Goal: Navigation & Orientation: Understand site structure

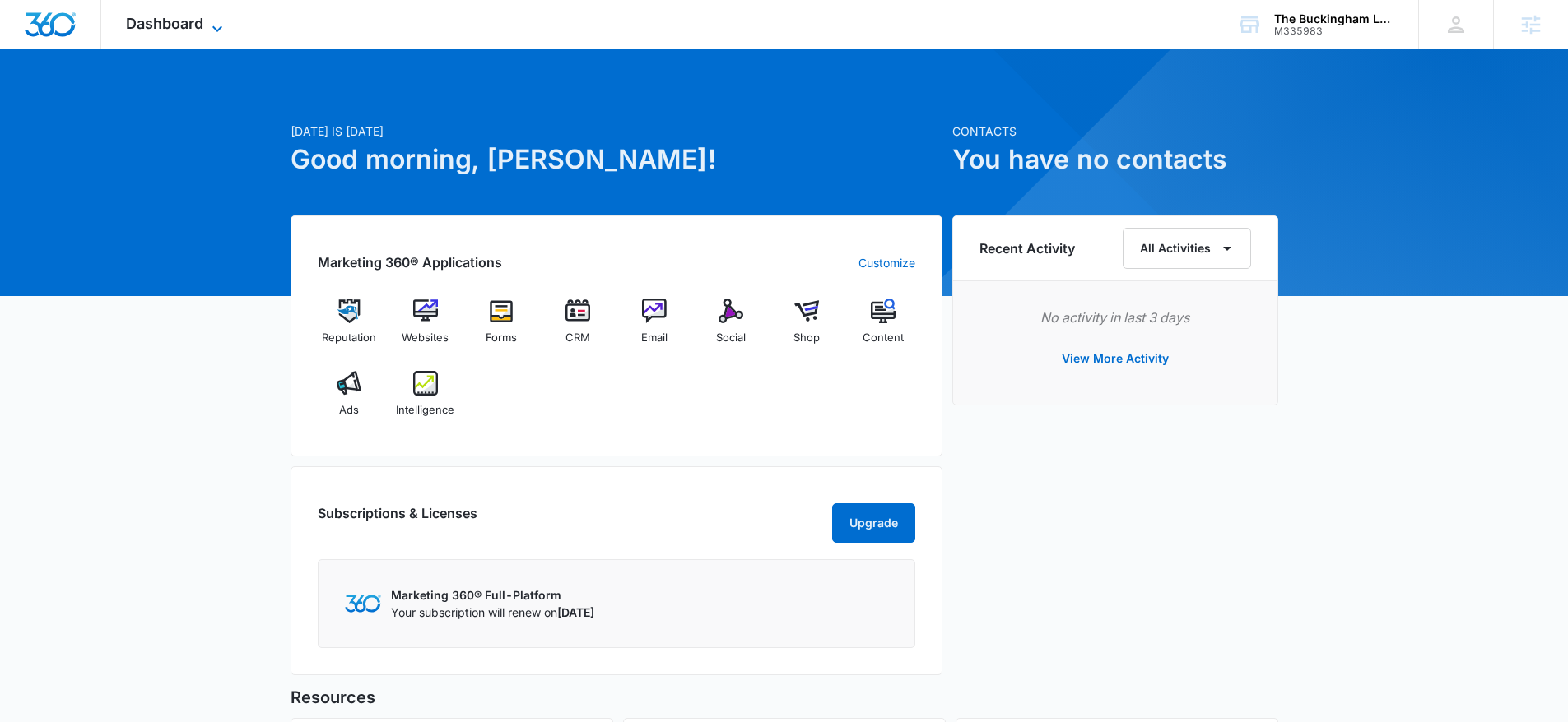
click at [220, 33] on icon at bounding box center [217, 29] width 20 height 20
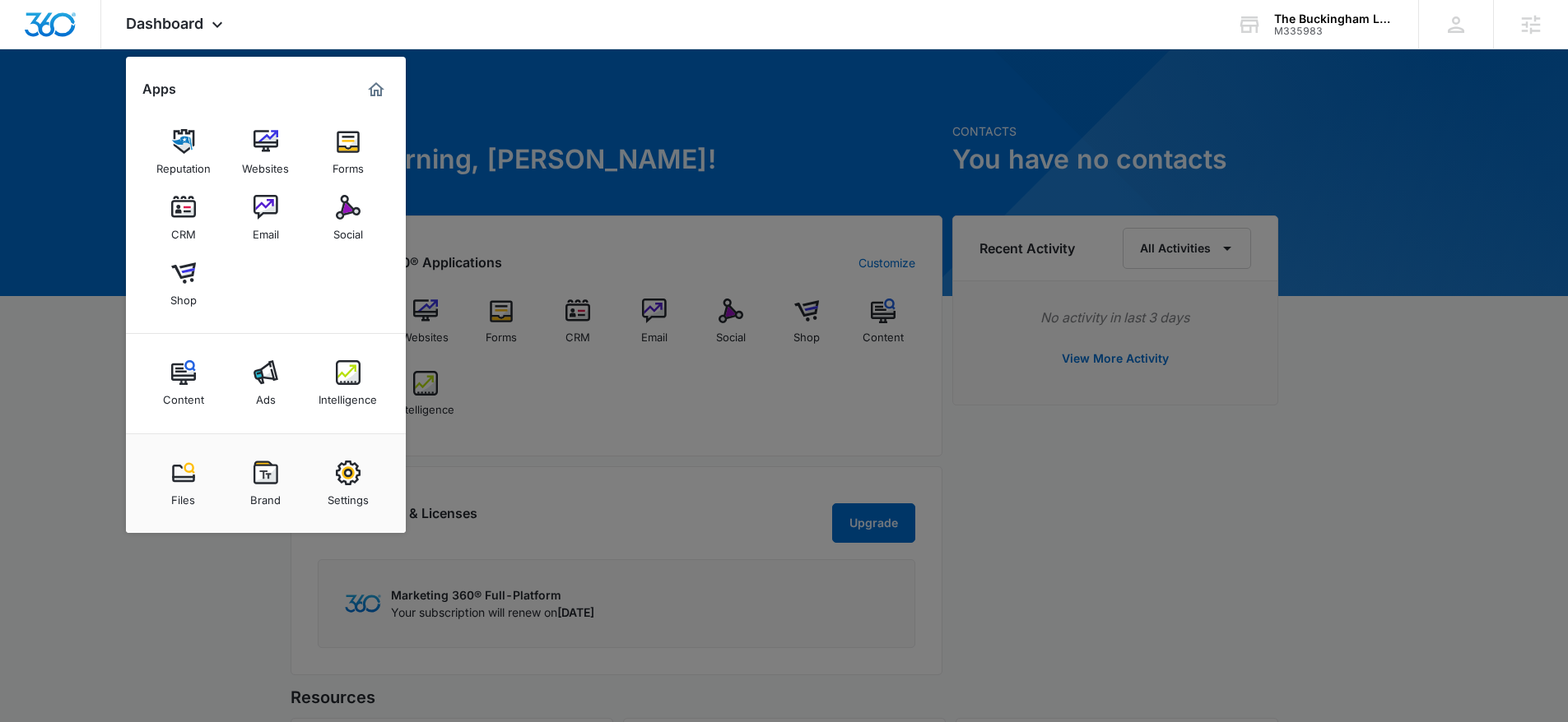
click at [332, 471] on link "Settings" at bounding box center [348, 483] width 62 height 62
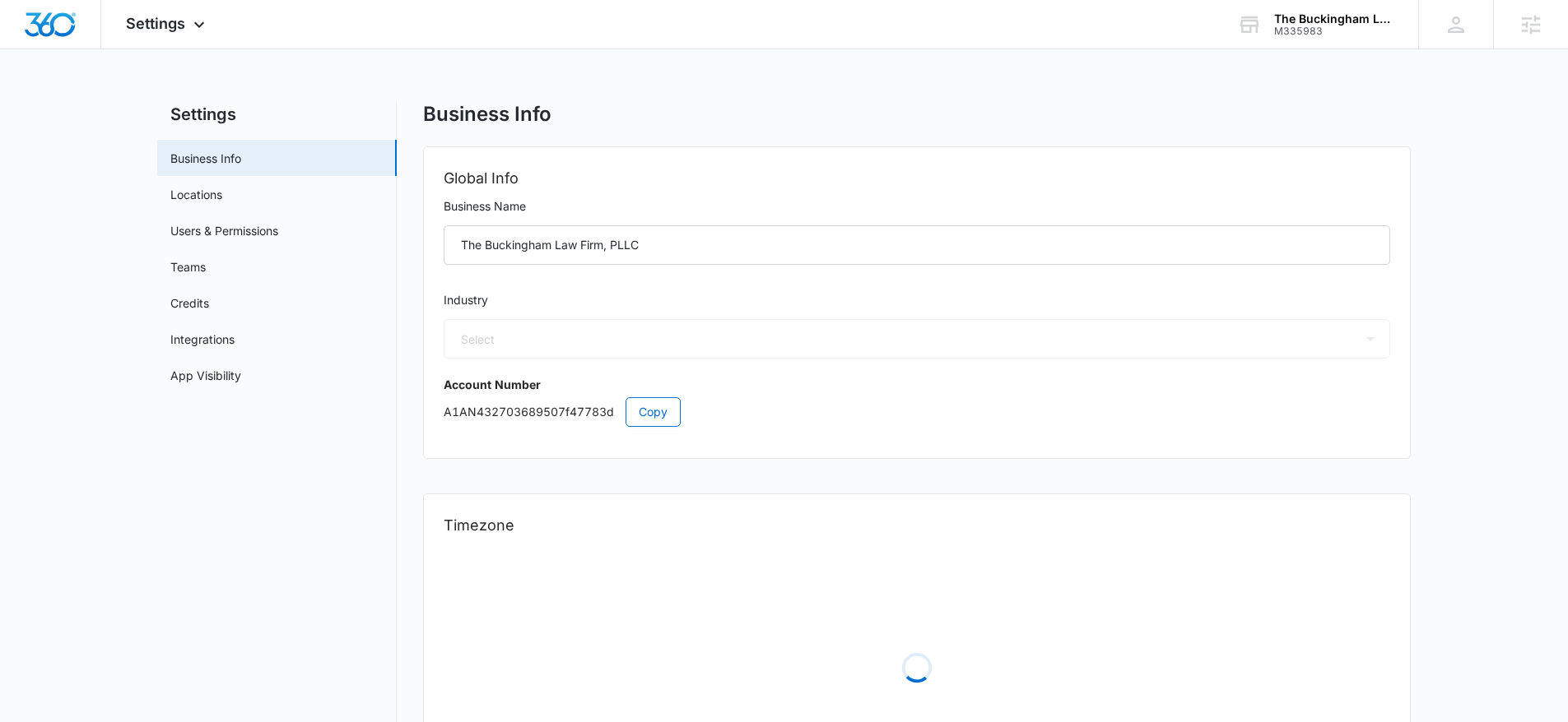
select select "30"
click at [226, 384] on link "App Visibility" at bounding box center [206, 375] width 71 height 17
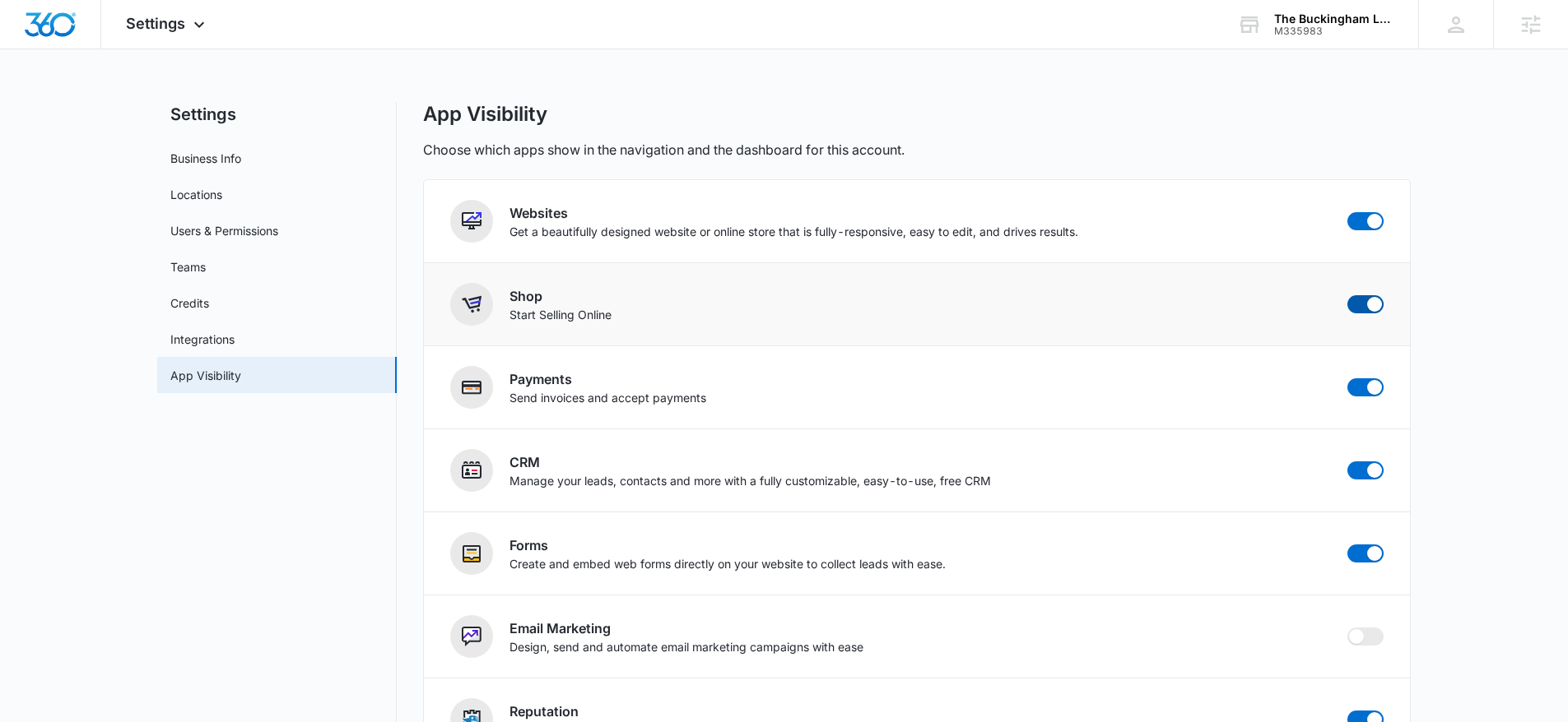
click at [1376, 305] on span at bounding box center [1374, 304] width 14 height 14
click at [1347, 295] on input "checkbox" at bounding box center [1346, 294] width 1 height 1
checkbox input "false"
click at [62, 15] on img "Dashboard" at bounding box center [50, 24] width 53 height 24
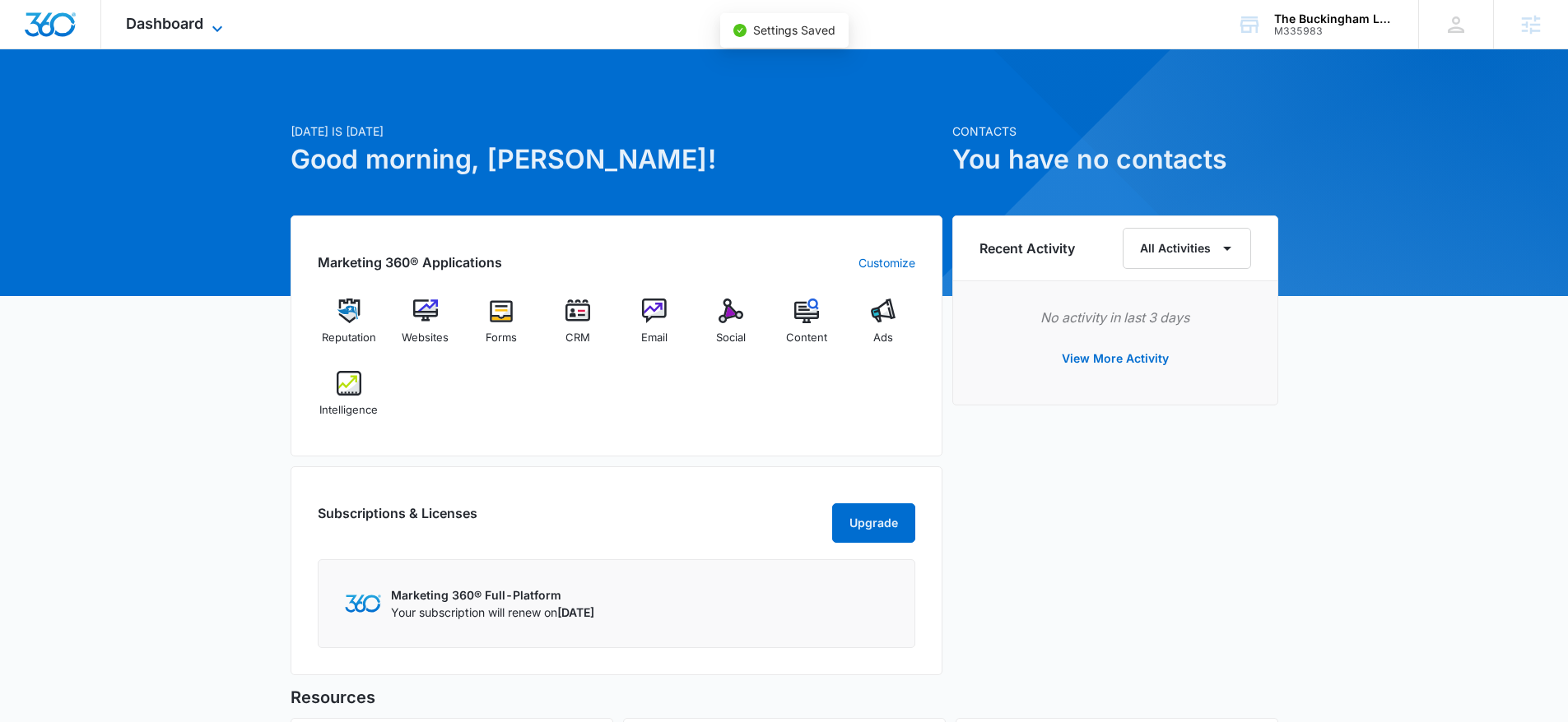
click at [174, 29] on span "Dashboard" at bounding box center [164, 23] width 77 height 17
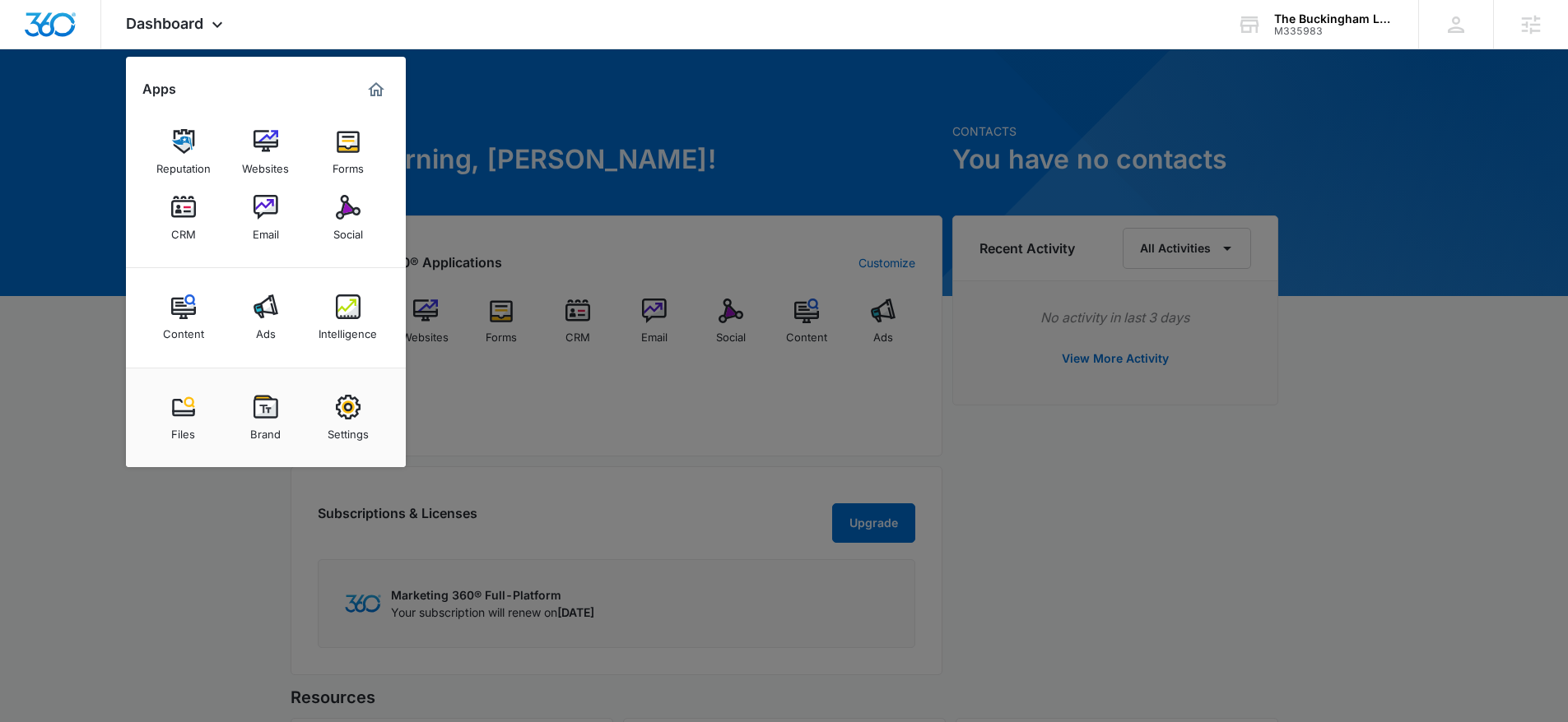
click at [870, 371] on div at bounding box center [784, 361] width 1568 height 722
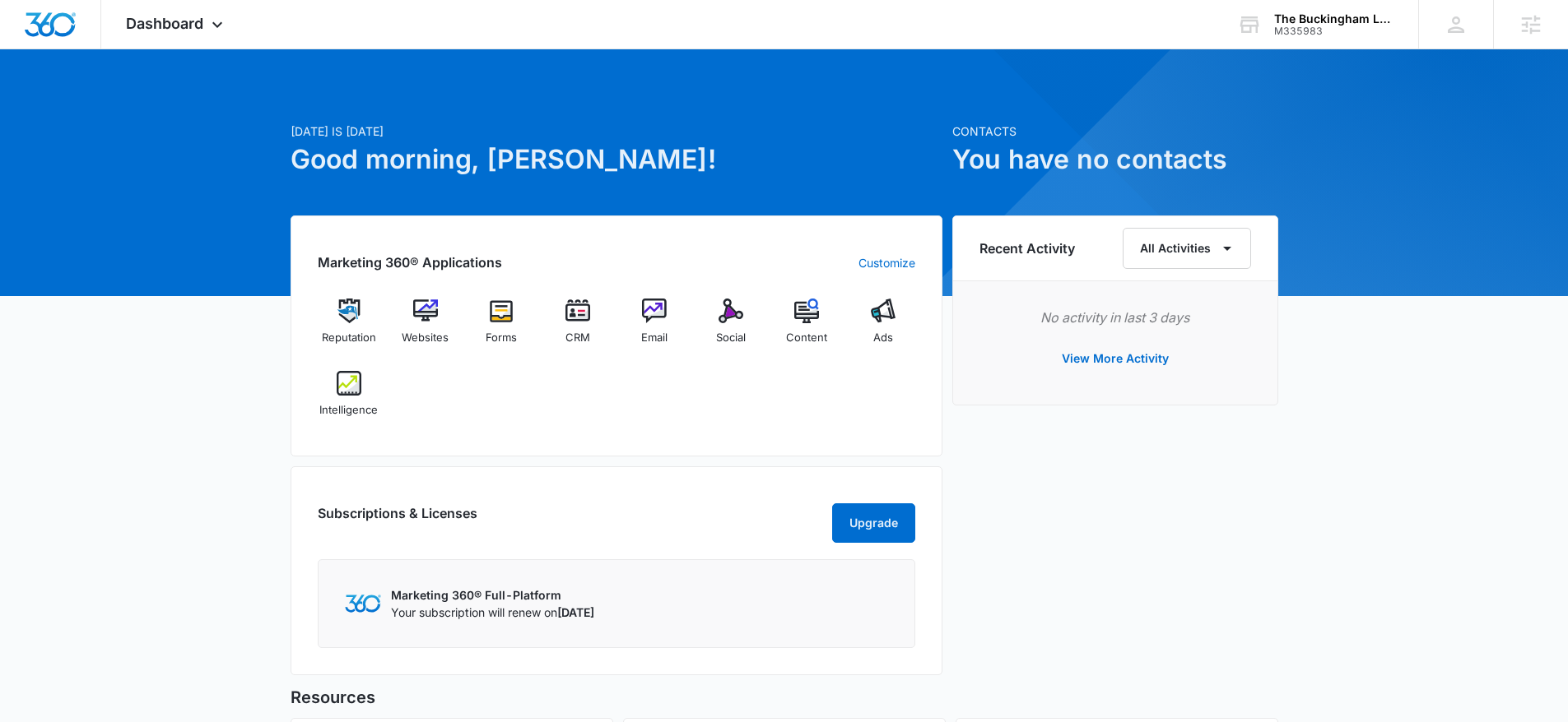
click at [832, 390] on div "Reputation Websites Forms CRM Email Social Content Ads Intelligence" at bounding box center [617, 364] width 598 height 131
click at [779, 423] on div "Reputation Websites Forms CRM Email Social Content Ads Intelligence" at bounding box center [617, 364] width 598 height 131
click at [201, 478] on div "Today is Friday, October 10th Good morning, Laura! Contacts You have no contact…" at bounding box center [784, 529] width 1568 height 919
click at [449, 436] on div "Marketing 360® Applications Customize Reputation Websites Forms CRM Email Socia…" at bounding box center [617, 336] width 652 height 241
click at [445, 405] on div "Reputation Websites Forms CRM Email Social Content Ads Intelligence" at bounding box center [617, 364] width 598 height 131
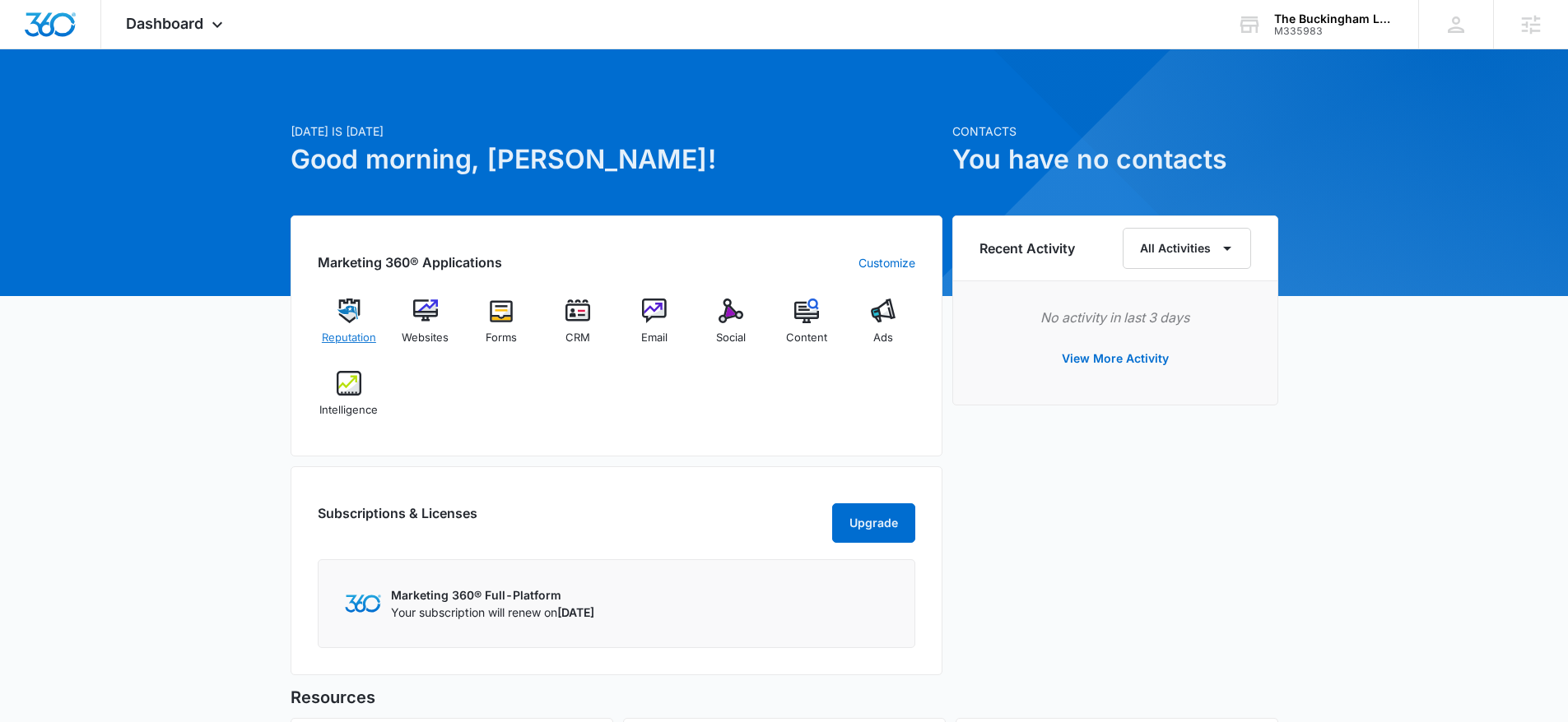
click at [345, 318] on img at bounding box center [349, 310] width 24 height 24
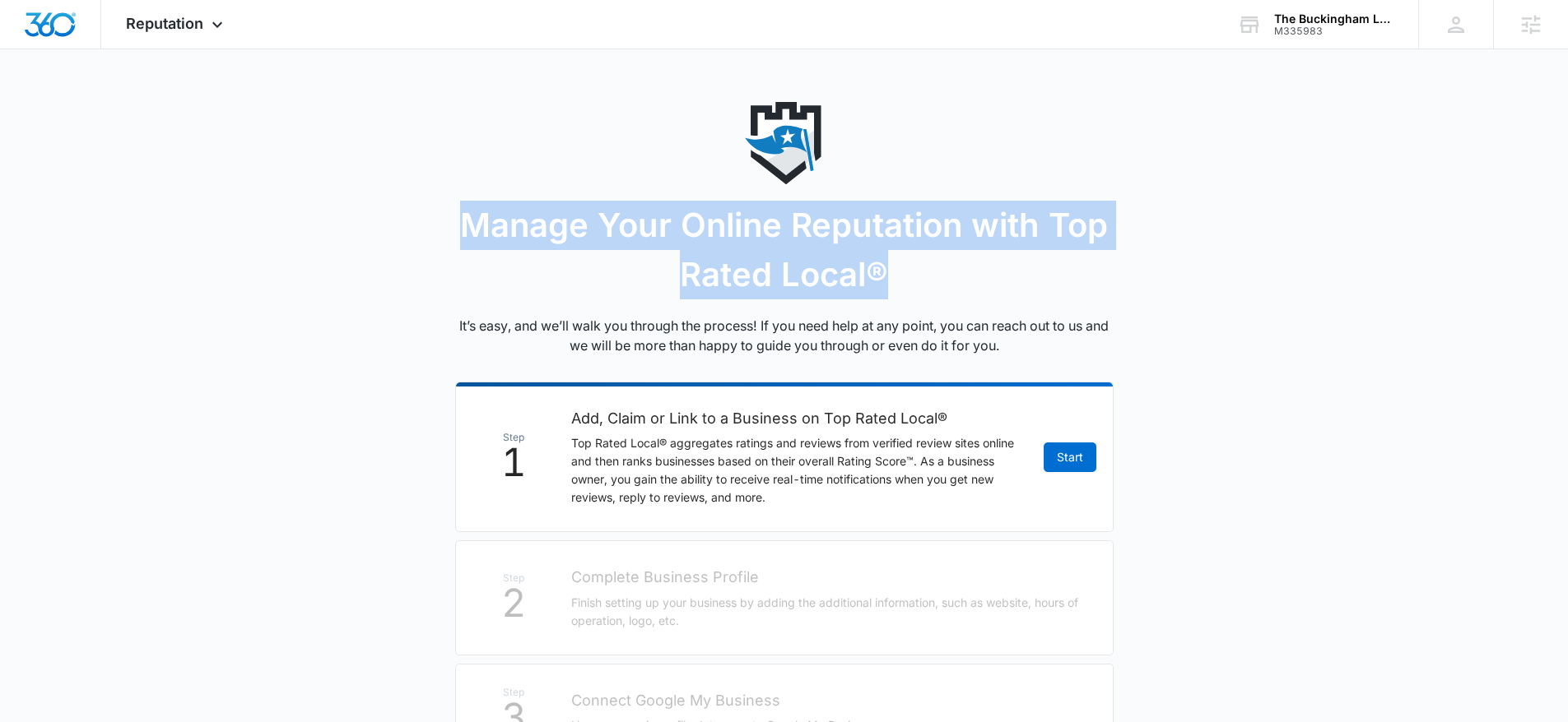
drag, startPoint x: 443, startPoint y: 227, endPoint x: 971, endPoint y: 267, distance: 529.5
click at [970, 267] on main "Manage Your Online Reputation with Top Rated Local® It’s easy, and we’ll walk y…" at bounding box center [784, 547] width 1568 height 890
click at [970, 267] on h1 "Manage Your Online Reputation with Top Rated Local®" at bounding box center [784, 250] width 658 height 99
drag, startPoint x: 865, startPoint y: 276, endPoint x: 472, endPoint y: 235, distance: 395.1
click at [472, 235] on h1 "Manage Your Online Reputation with Top Rated Local®" at bounding box center [784, 250] width 658 height 99
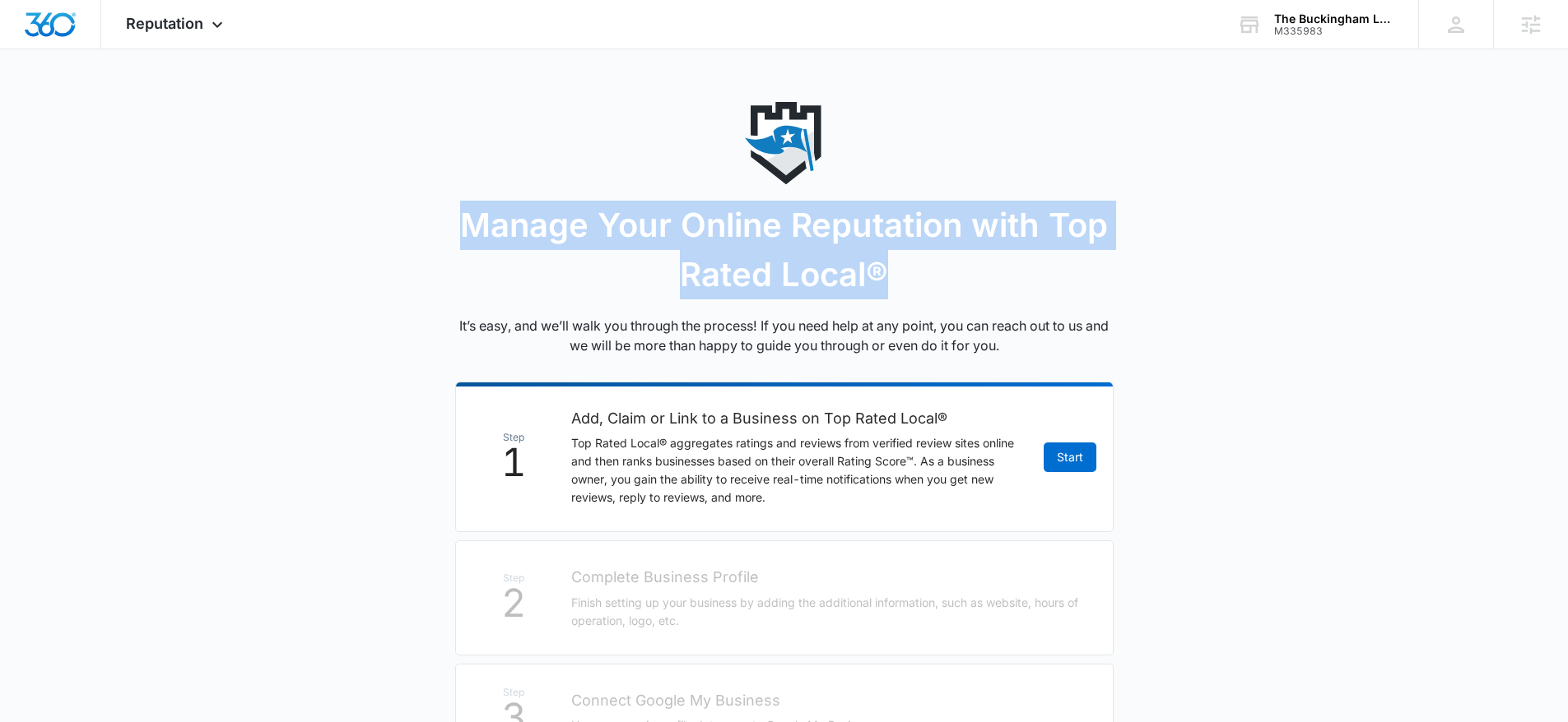
click at [463, 231] on h1 "Manage Your Online Reputation with Top Rated Local®" at bounding box center [784, 250] width 658 height 99
drag, startPoint x: 452, startPoint y: 227, endPoint x: 917, endPoint y: 271, distance: 467.1
click at [917, 271] on main "Manage Your Online Reputation with Top Rated Local® It’s easy, and we’ll walk y…" at bounding box center [784, 547] width 1568 height 890
click at [947, 281] on h1 "Manage Your Online Reputation with Top Rated Local®" at bounding box center [784, 250] width 658 height 99
drag, startPoint x: 947, startPoint y: 279, endPoint x: 464, endPoint y: 229, distance: 485.6
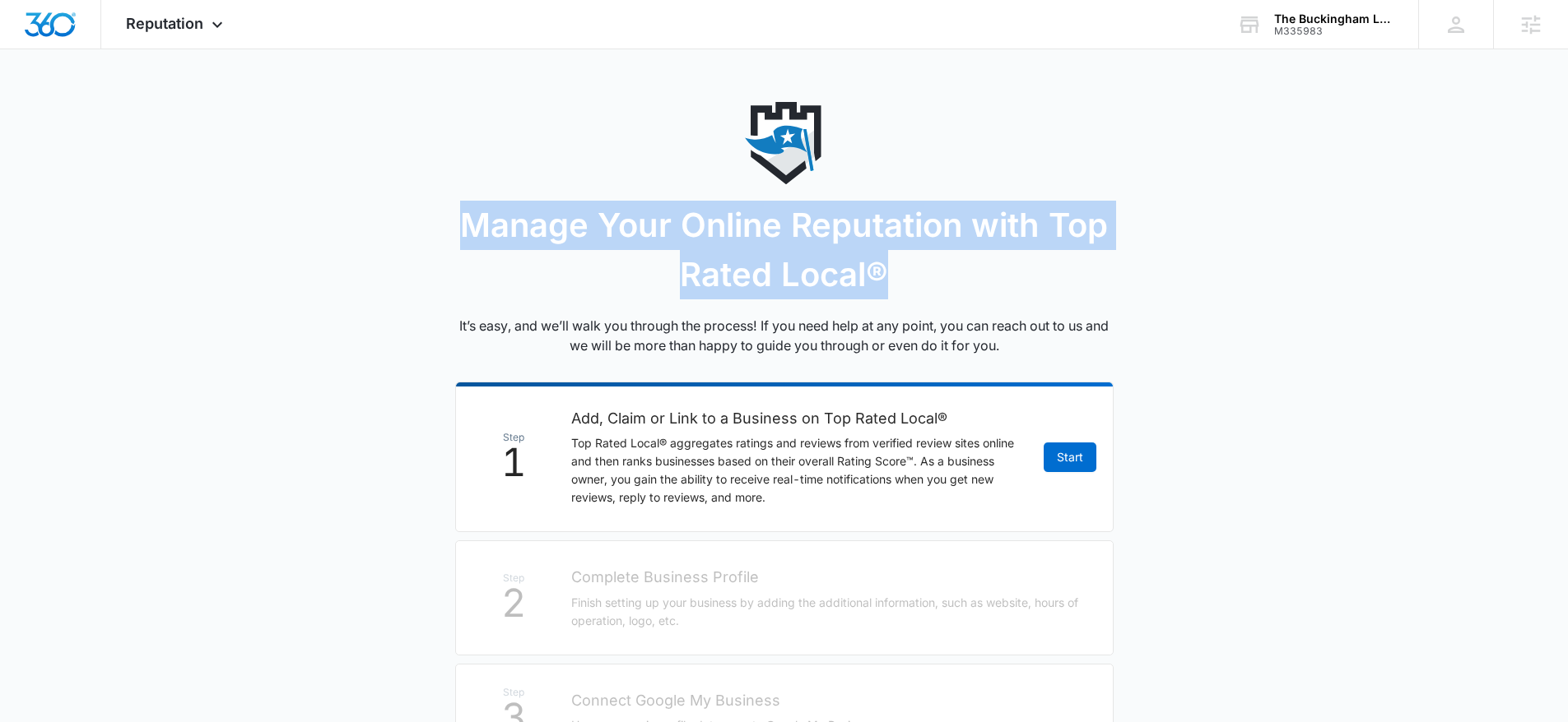
click at [464, 229] on h1 "Manage Your Online Reputation with Top Rated Local®" at bounding box center [784, 250] width 658 height 99
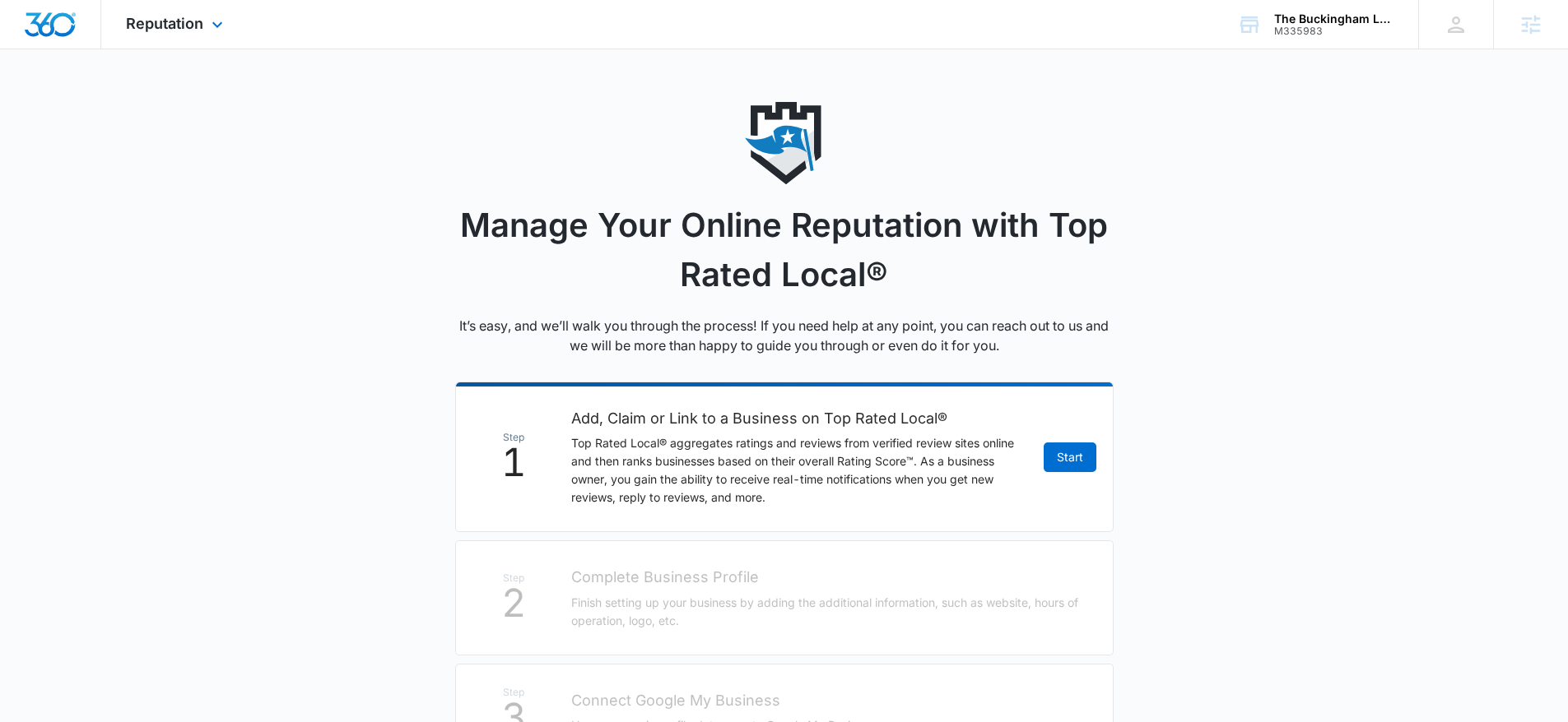
click at [64, 28] on img "Dashboard" at bounding box center [50, 24] width 53 height 24
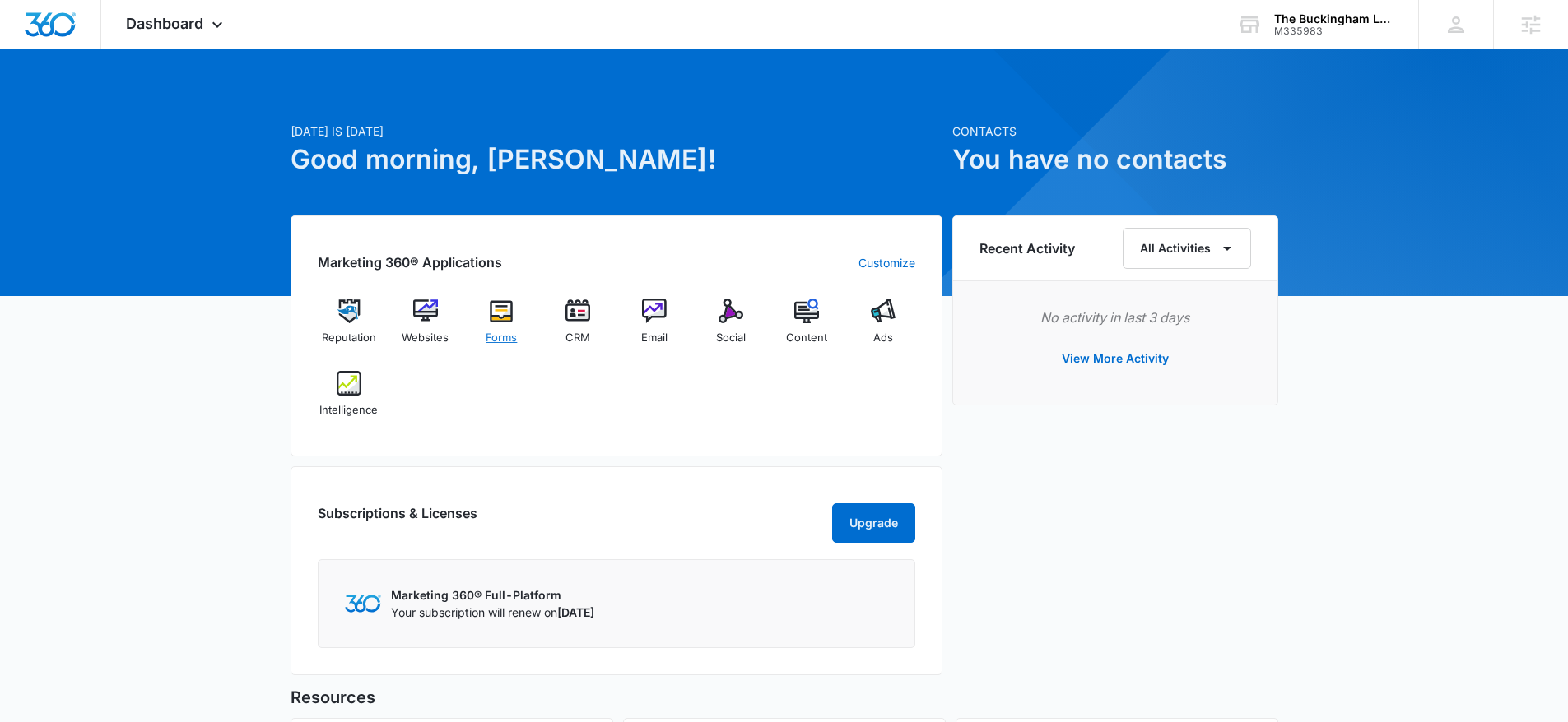
click at [501, 316] on img at bounding box center [501, 310] width 24 height 24
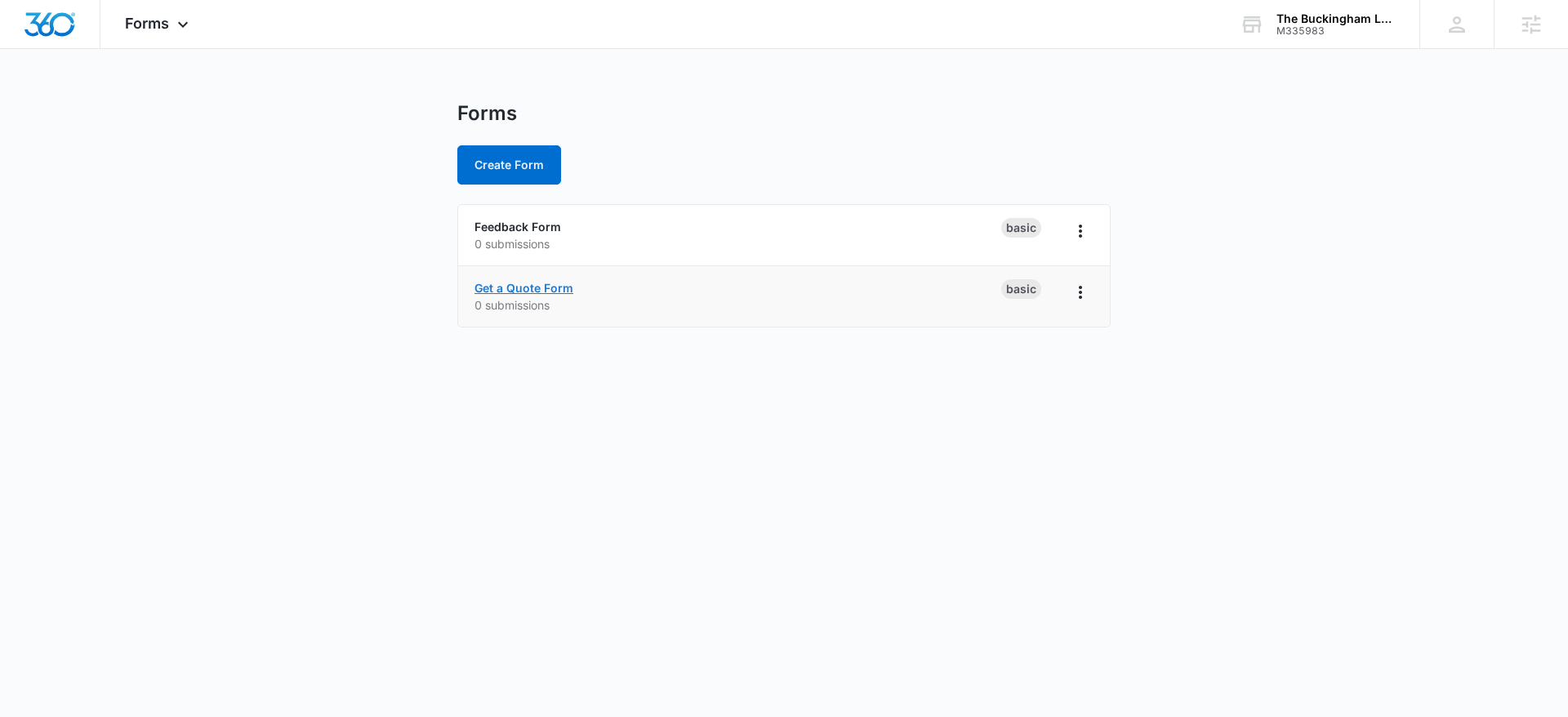
click at [525, 282] on link "Get a Quote Form" at bounding box center [524, 288] width 99 height 13
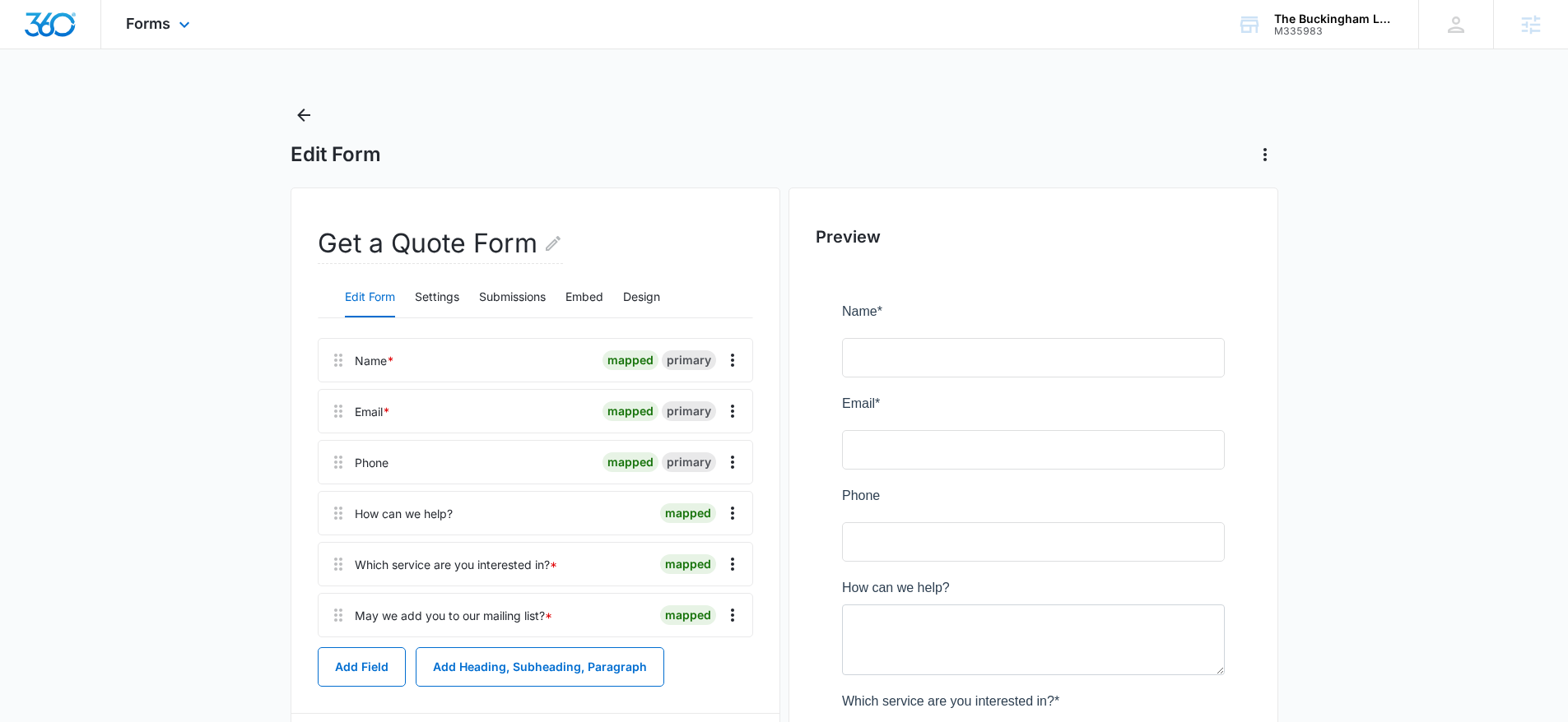
click at [51, 22] on img "Dashboard" at bounding box center [50, 24] width 53 height 24
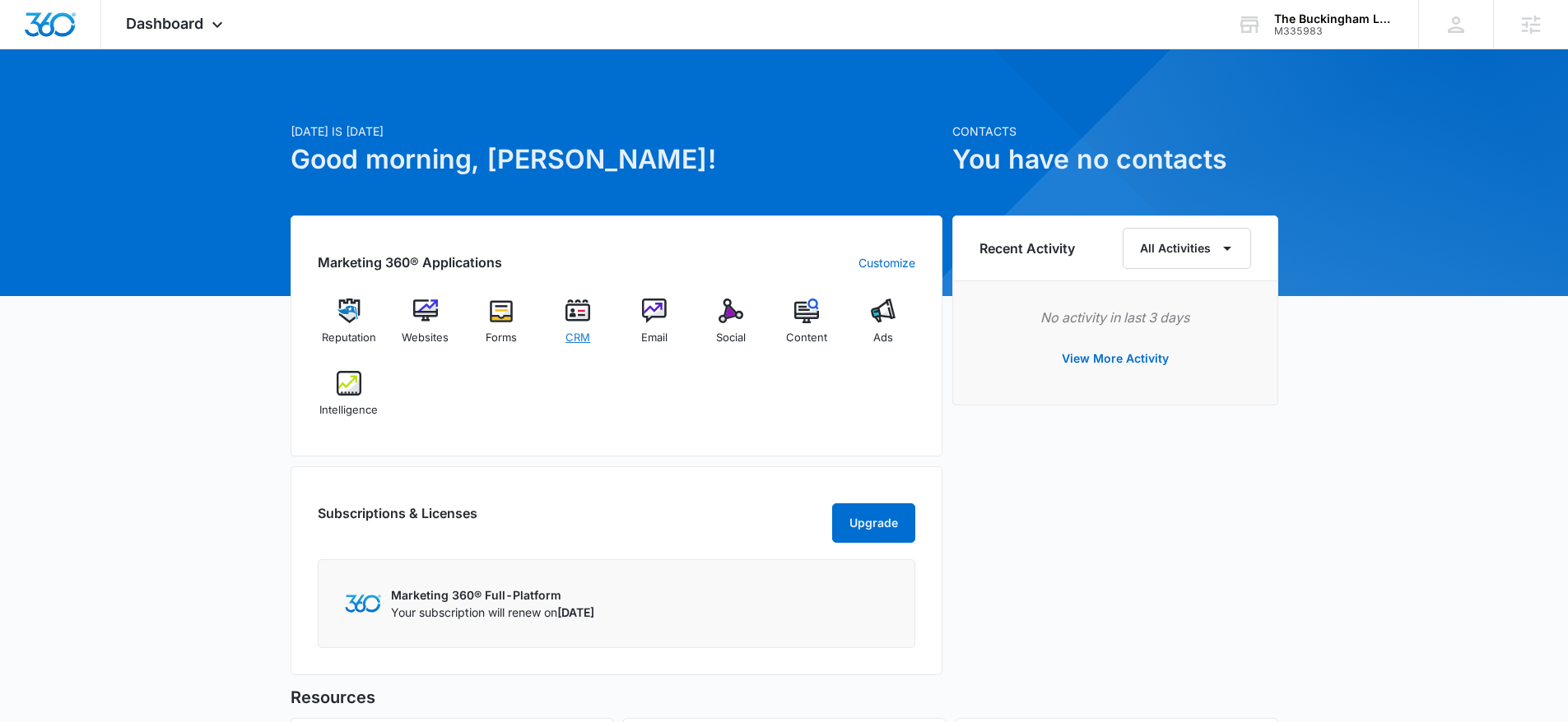
click at [570, 320] on img at bounding box center [577, 310] width 24 height 24
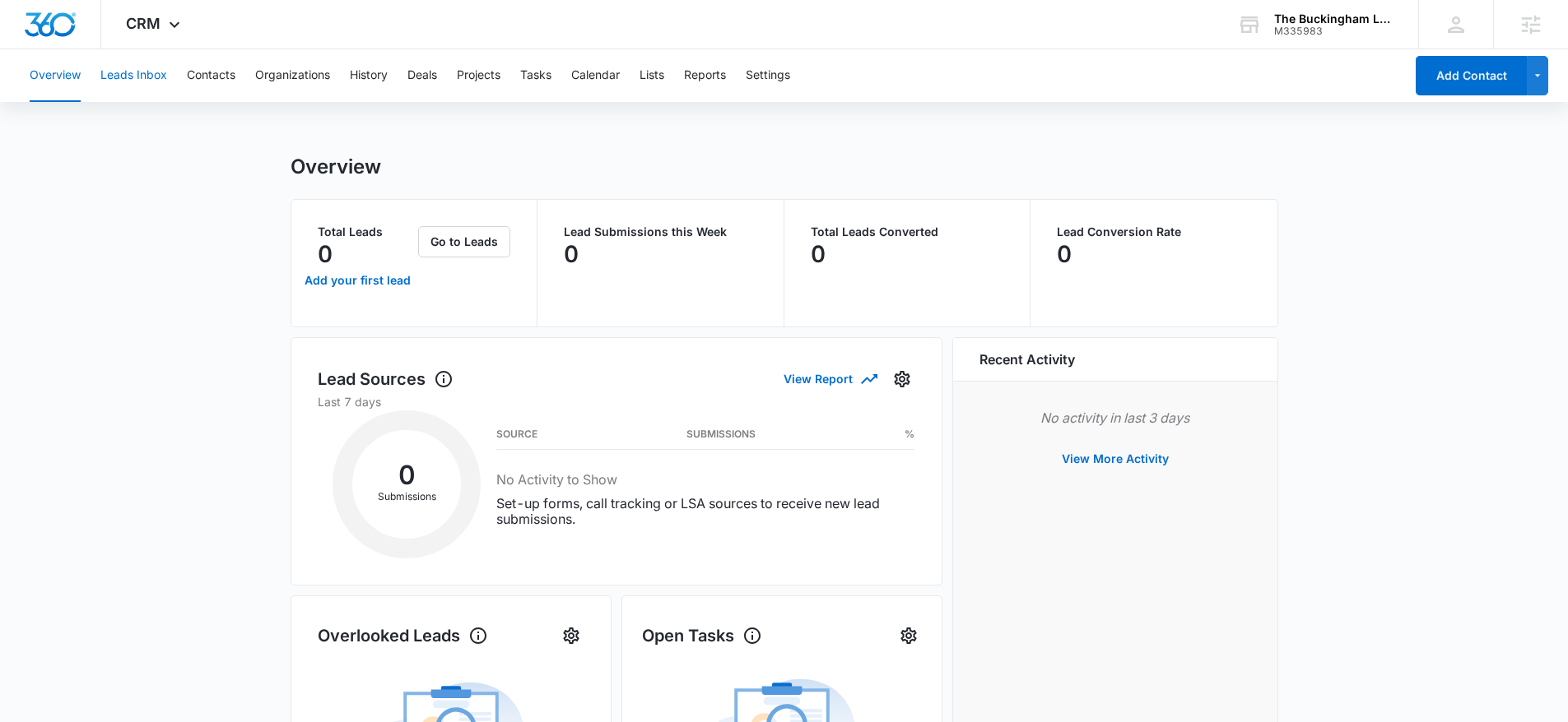
click at [137, 80] on button "Leads Inbox" at bounding box center [134, 76] width 67 height 52
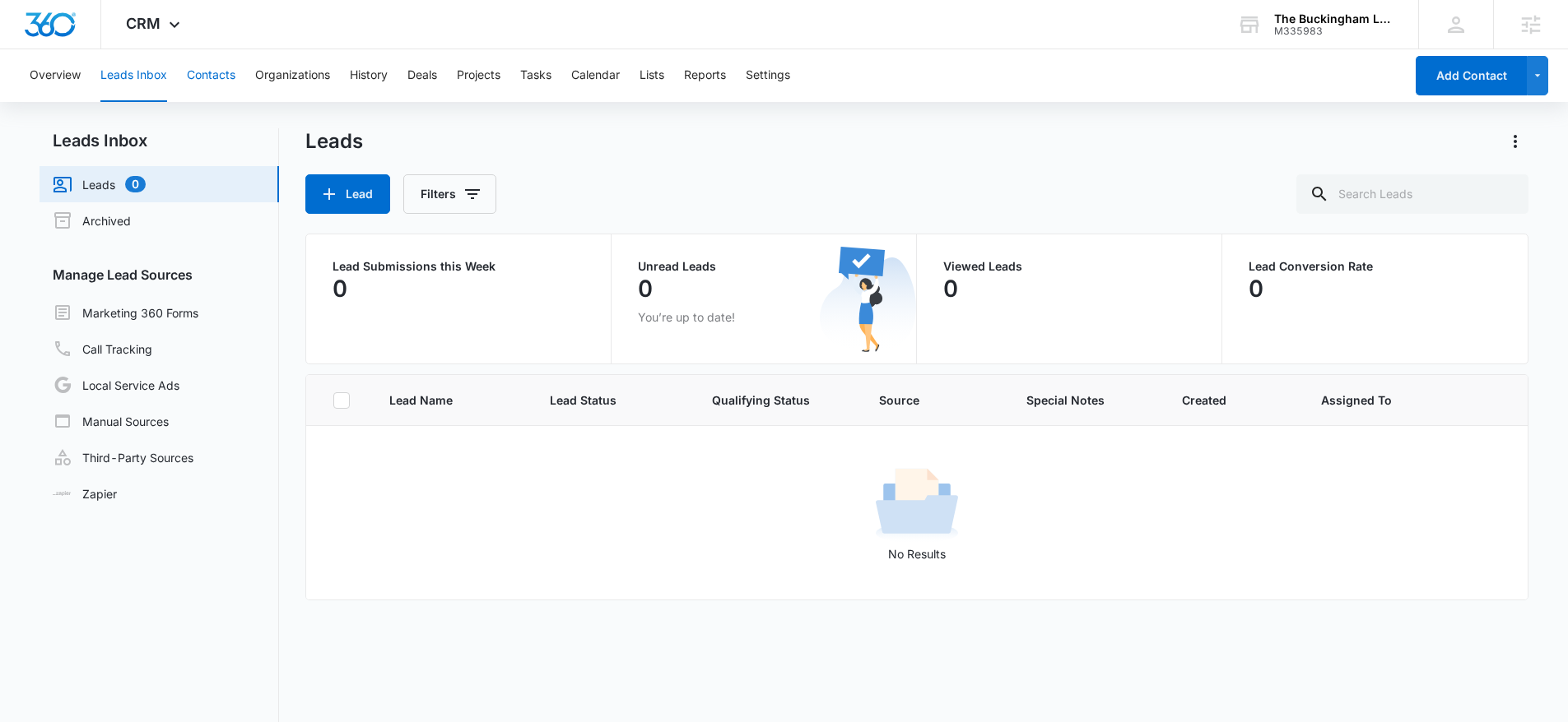
click at [222, 77] on button "Contacts" at bounding box center [211, 76] width 49 height 52
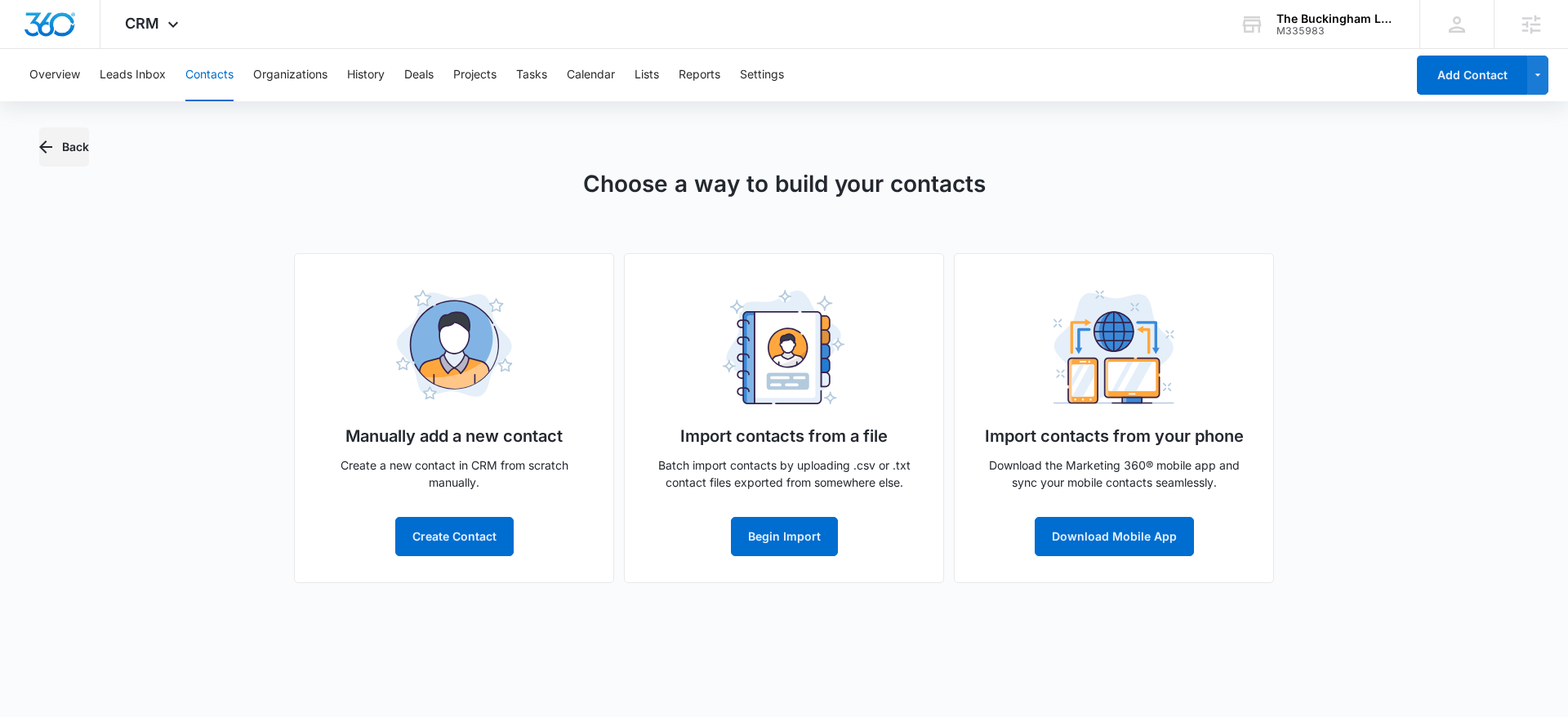
click at [78, 143] on button "Back" at bounding box center [64, 147] width 49 height 40
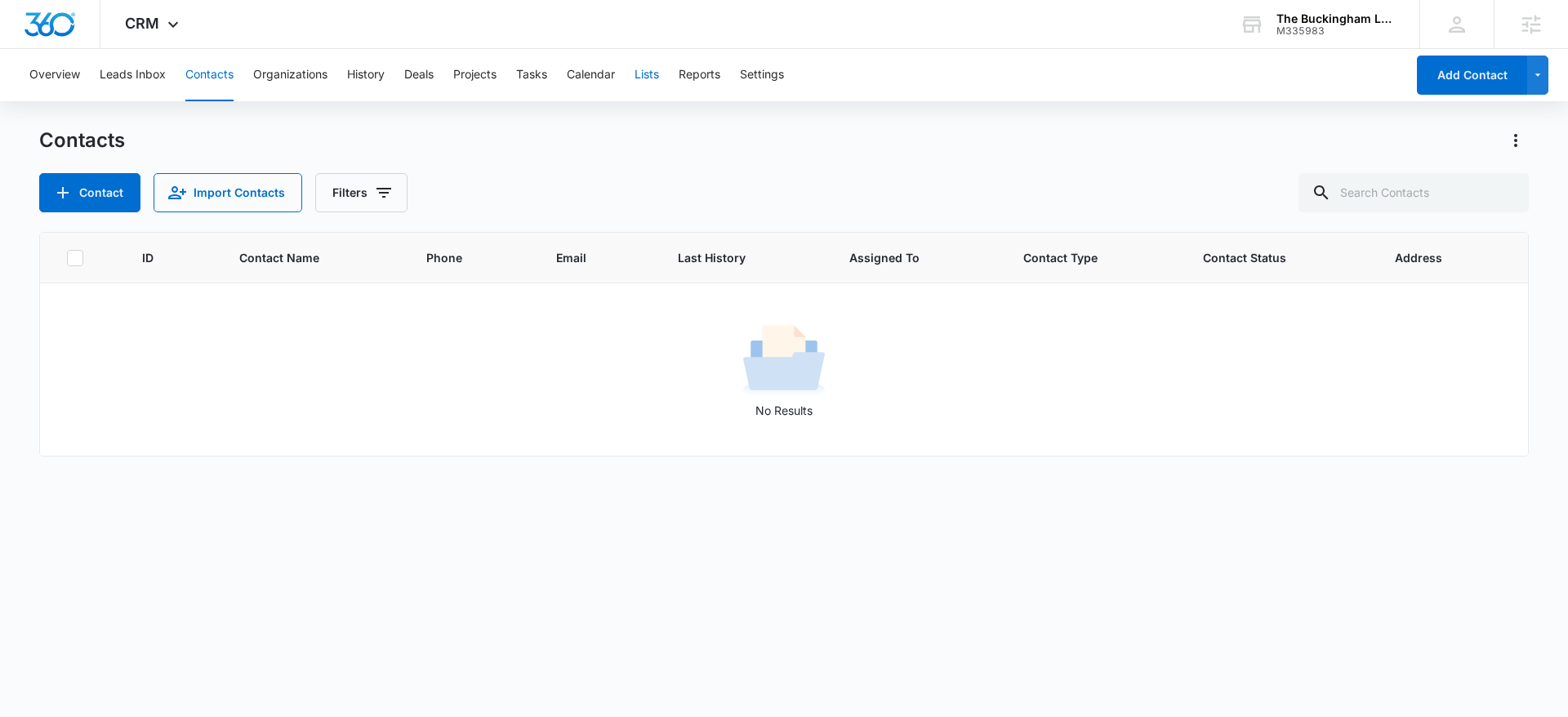
click at [645, 74] on button "Lists" at bounding box center [646, 75] width 24 height 52
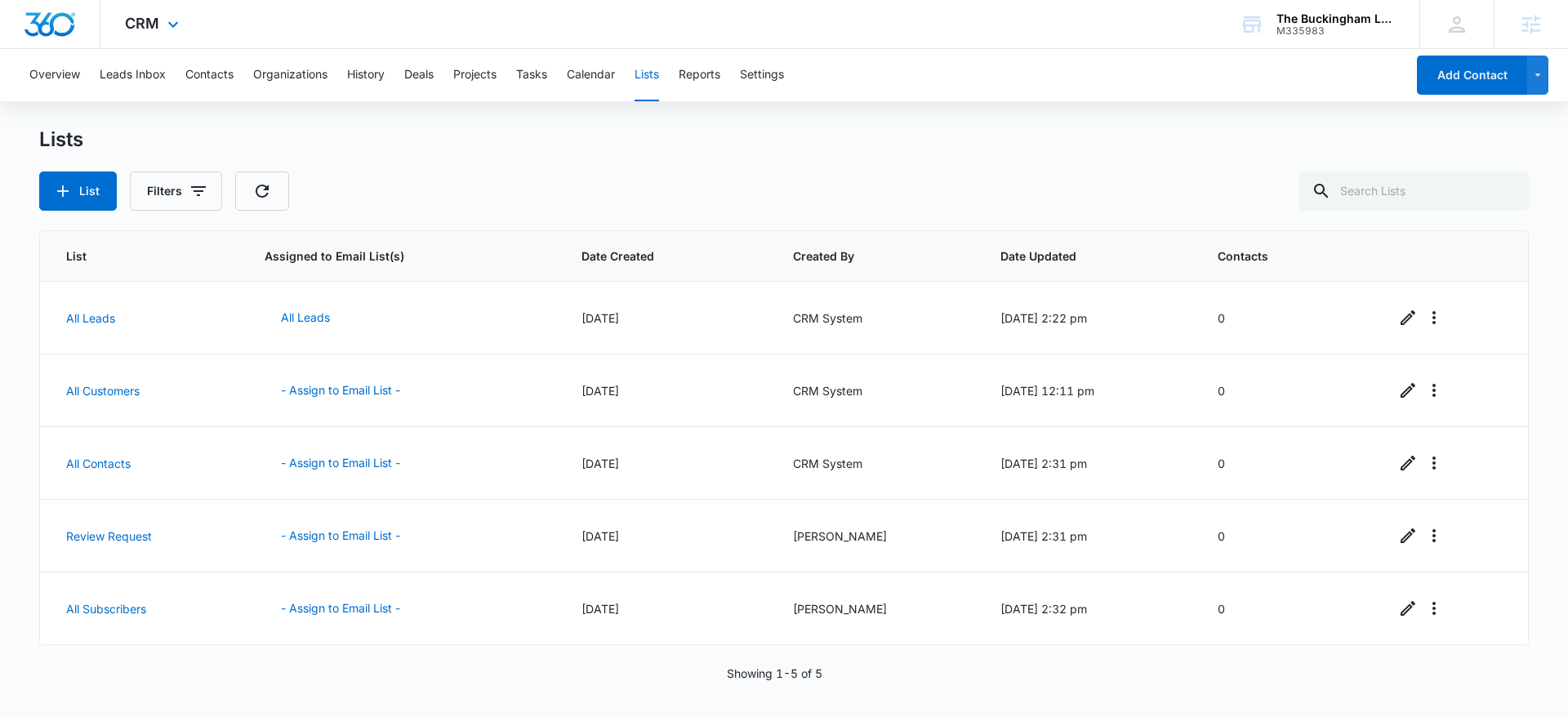
click at [49, 19] on img "Dashboard" at bounding box center [49, 24] width 52 height 24
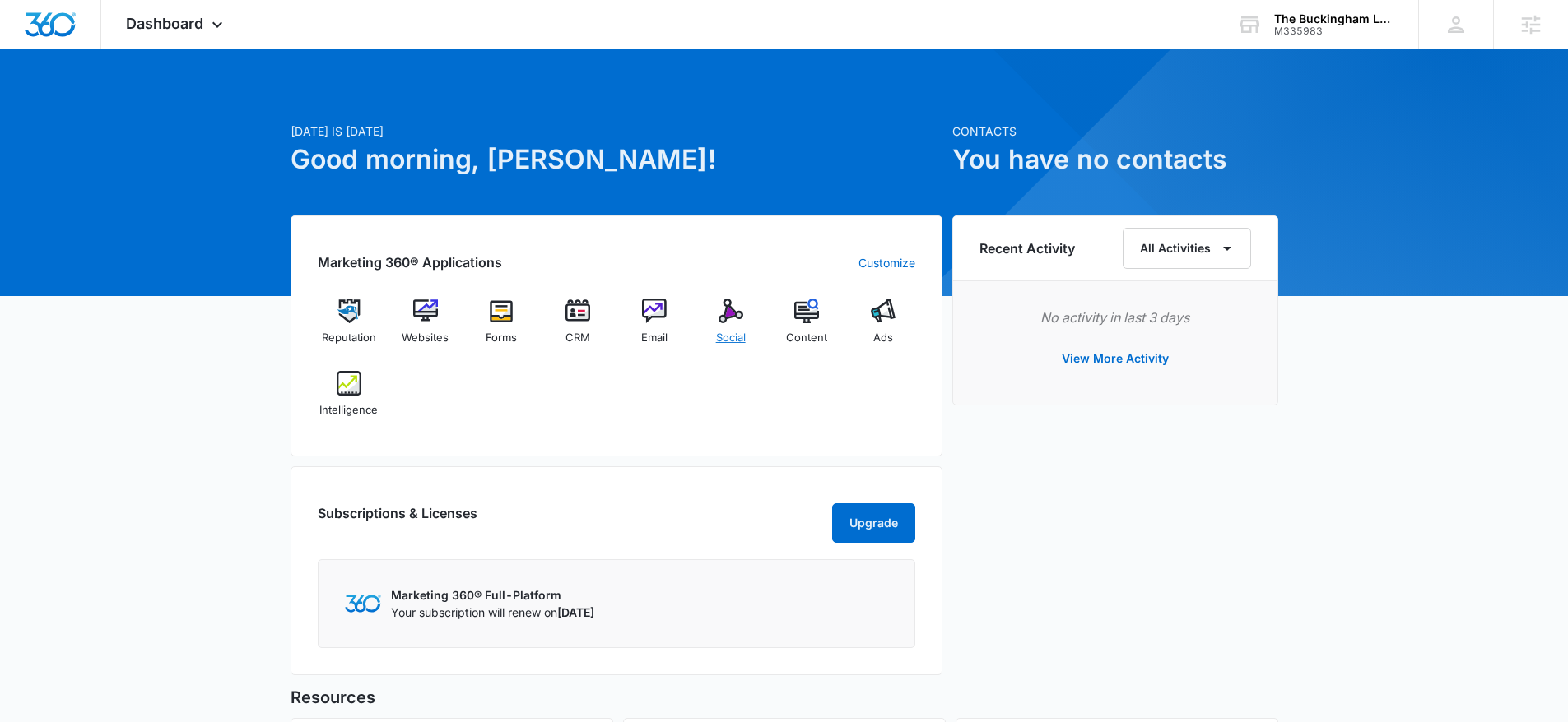
click at [731, 313] on img at bounding box center [731, 310] width 24 height 24
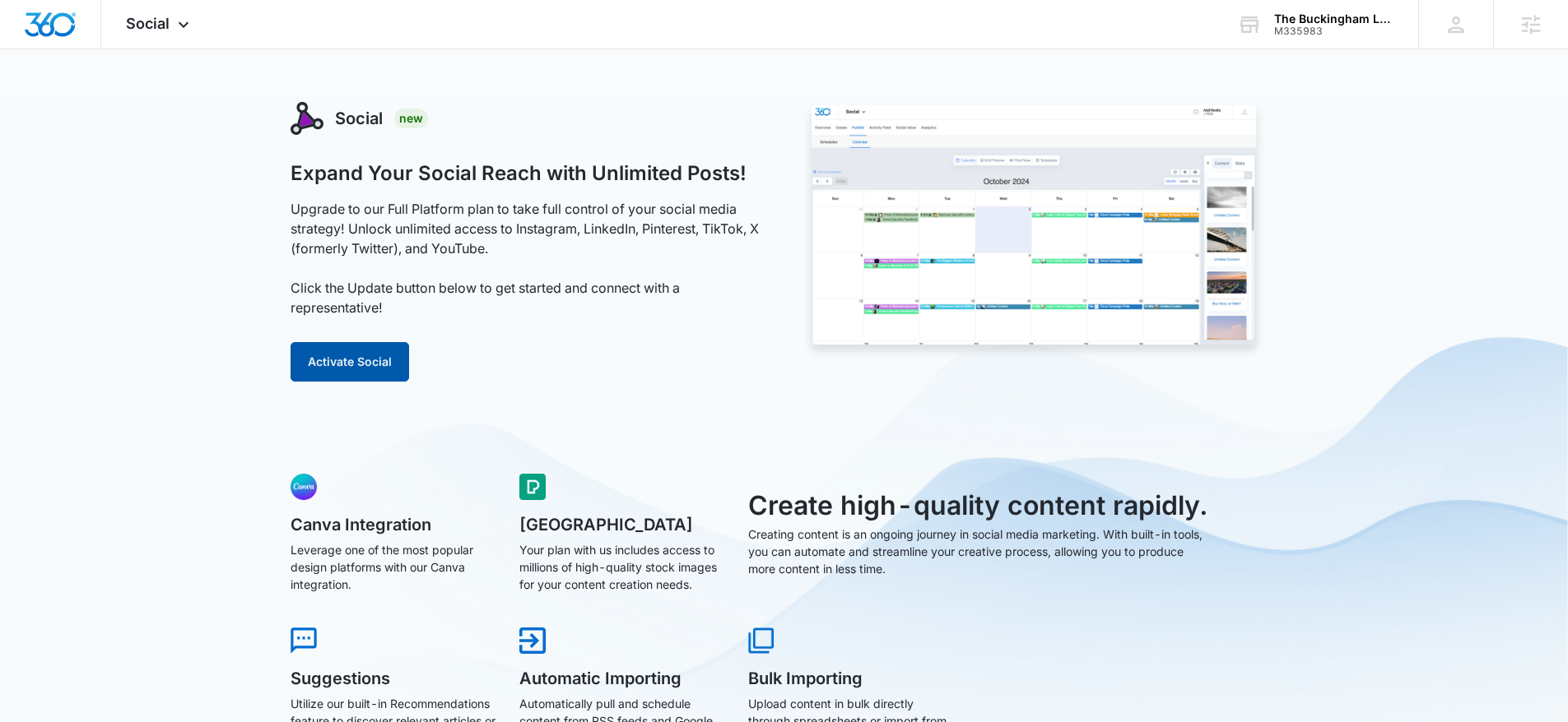
click at [377, 369] on button "Activate Social" at bounding box center [349, 362] width 119 height 40
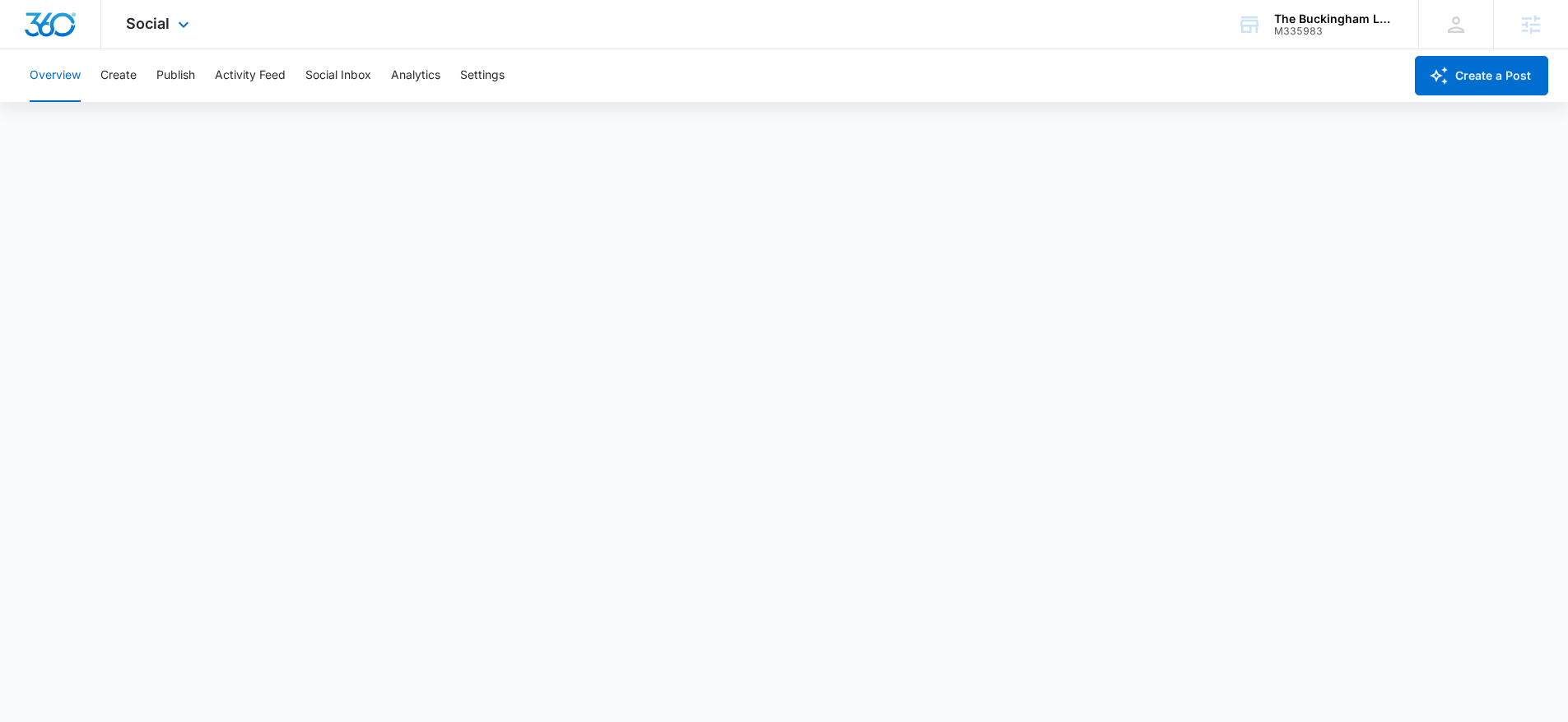
click at [48, 26] on img "Dashboard" at bounding box center [50, 24] width 53 height 24
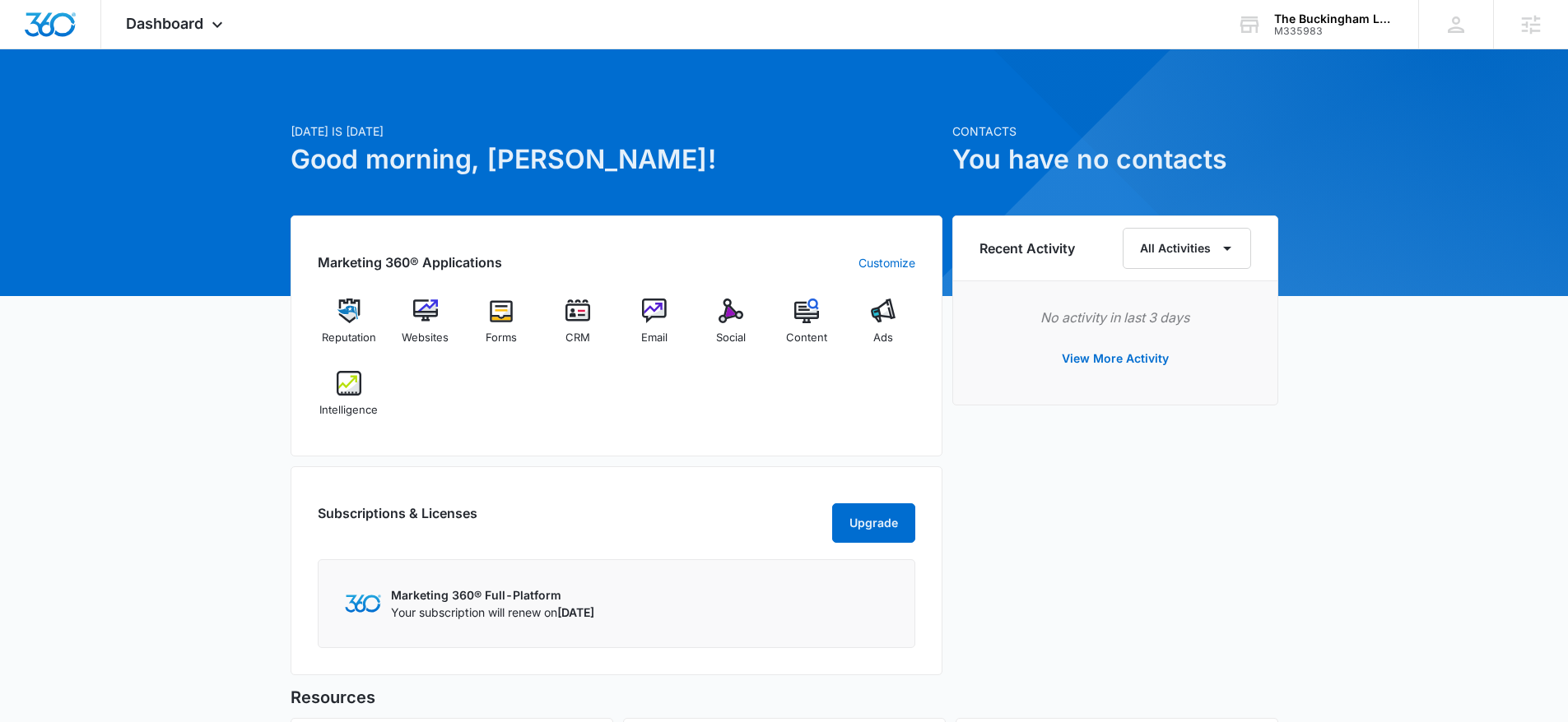
click at [927, 373] on div "Marketing 360® Applications Customize Reputation Websites Forms CRM Email Socia…" at bounding box center [617, 336] width 652 height 241
click at [444, 425] on div "Reputation Websites Forms CRM Email Social Content Ads Intelligence" at bounding box center [617, 364] width 598 height 131
click at [358, 400] on div "Intelligence" at bounding box center [349, 400] width 63 height 59
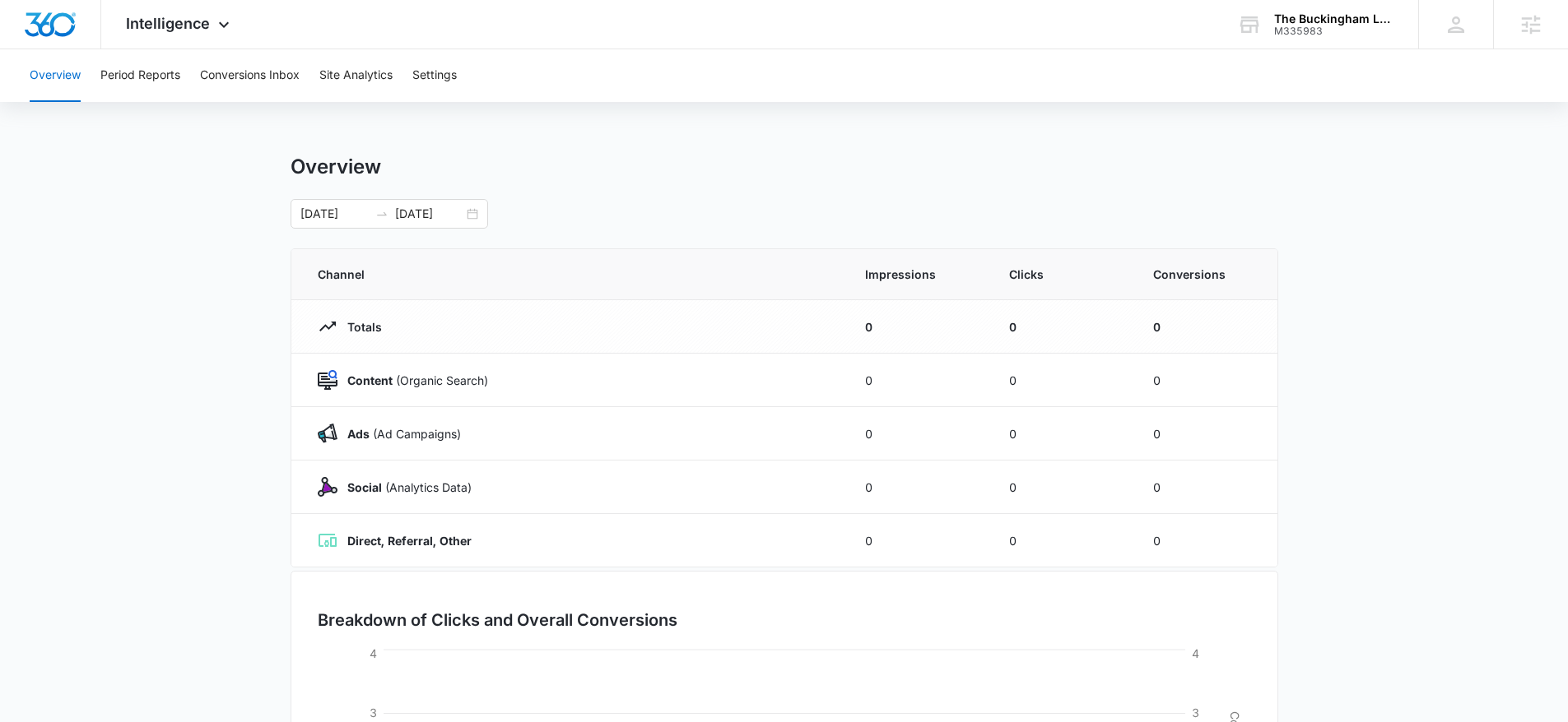
click at [969, 178] on div "Overview" at bounding box center [784, 166] width 988 height 24
click at [365, 78] on button "Site Analytics" at bounding box center [356, 76] width 73 height 52
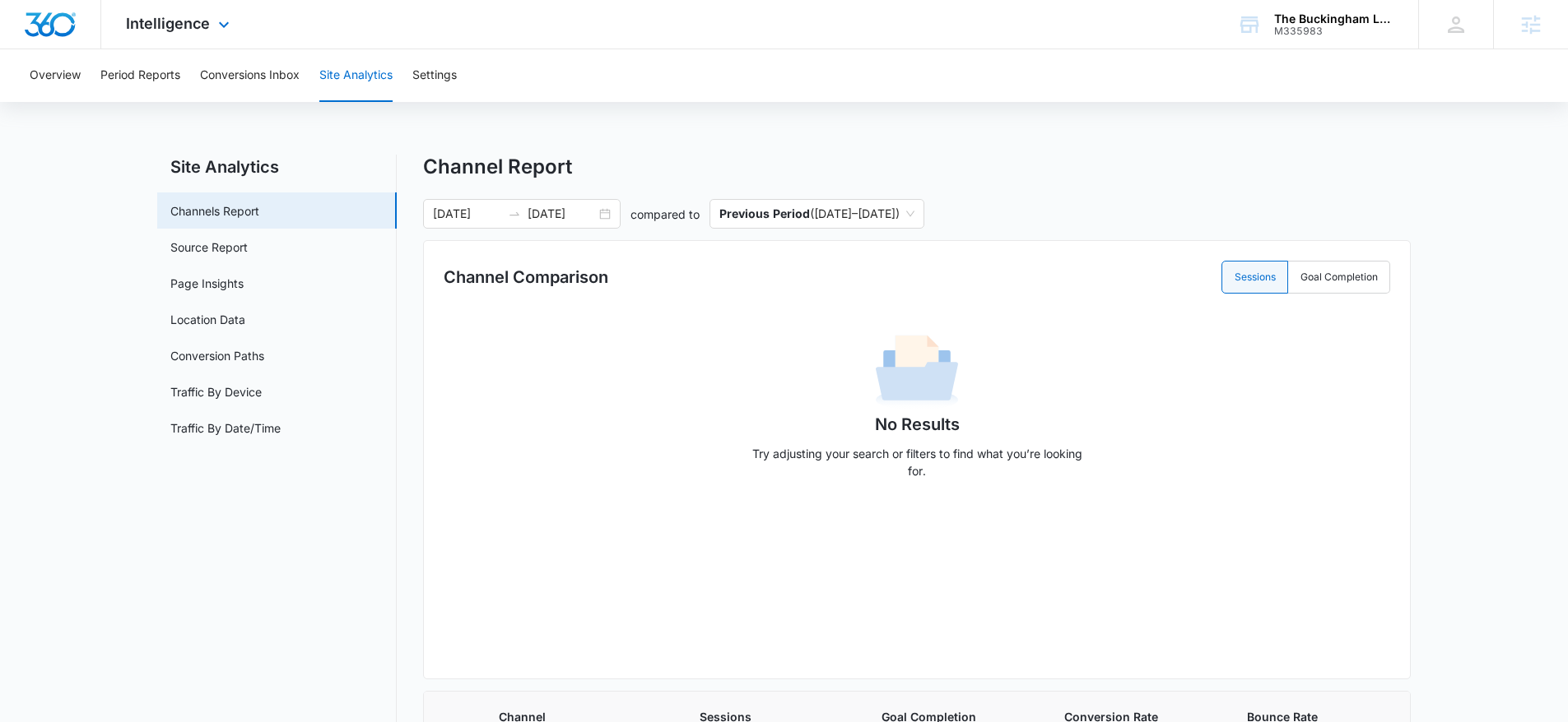
click at [59, 24] on img "Dashboard" at bounding box center [50, 24] width 53 height 24
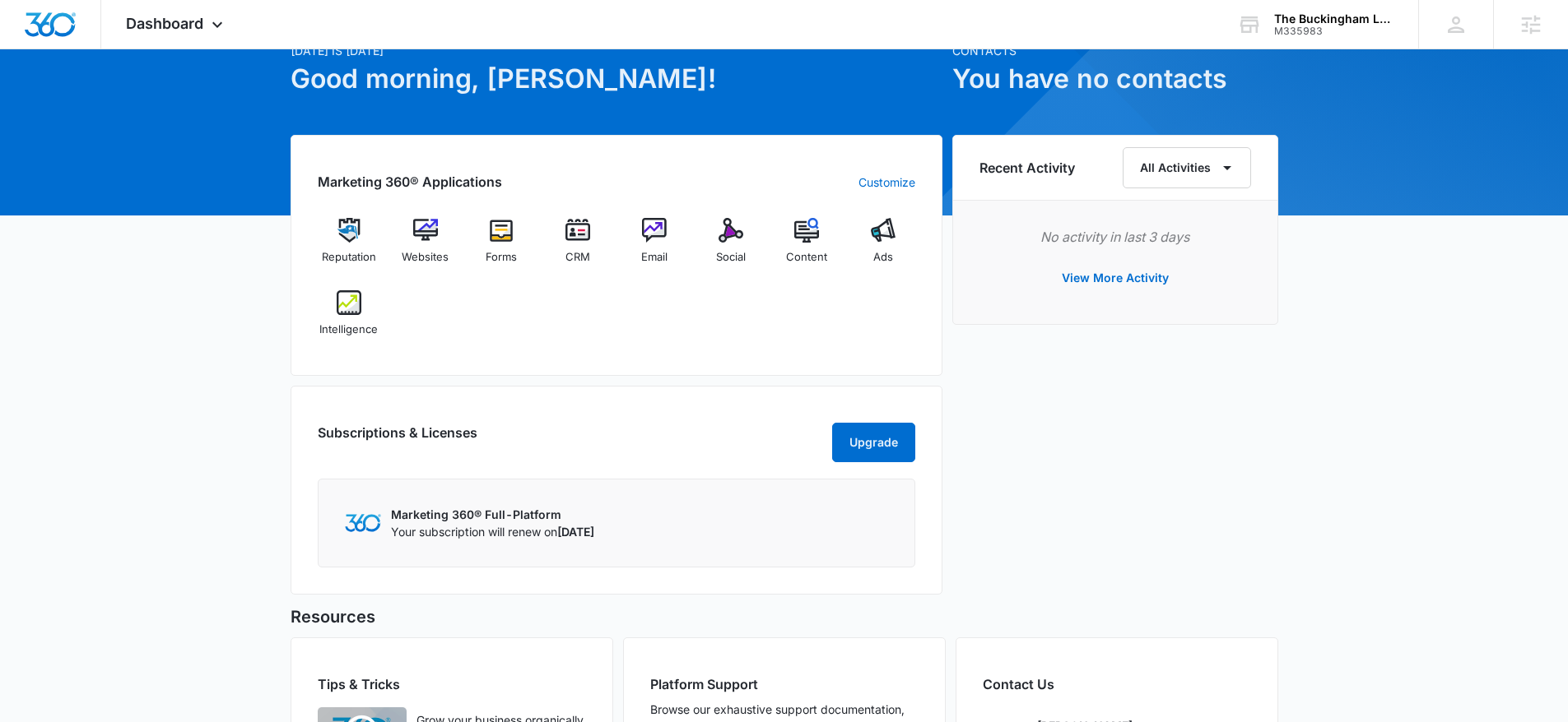
scroll to position [59, 0]
